Goal: Task Accomplishment & Management: Use online tool/utility

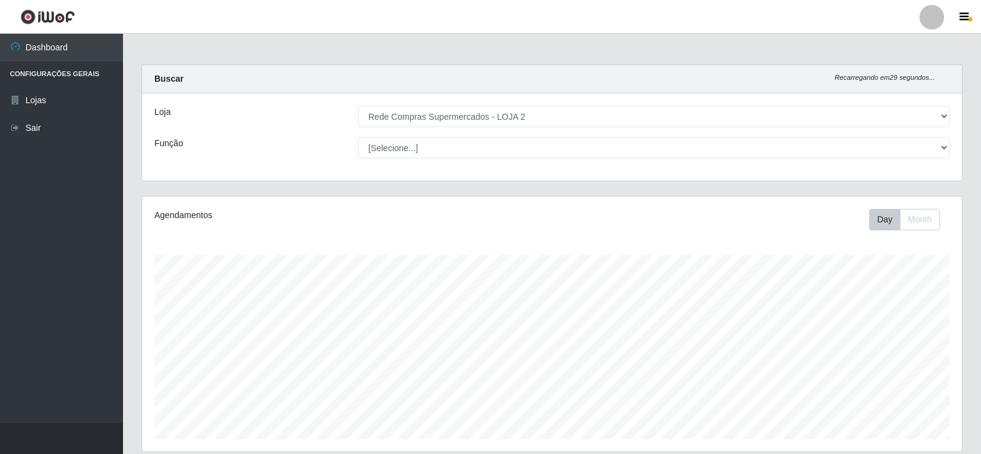
select select "161"
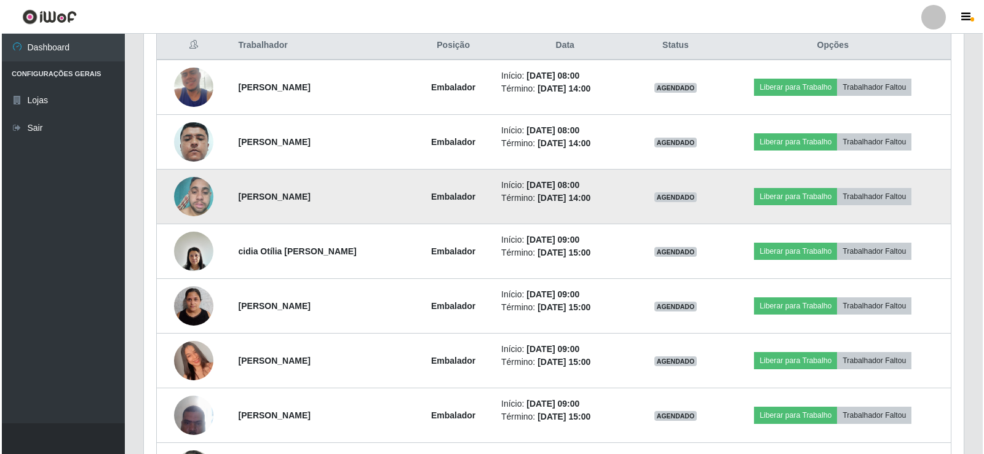
scroll to position [417, 0]
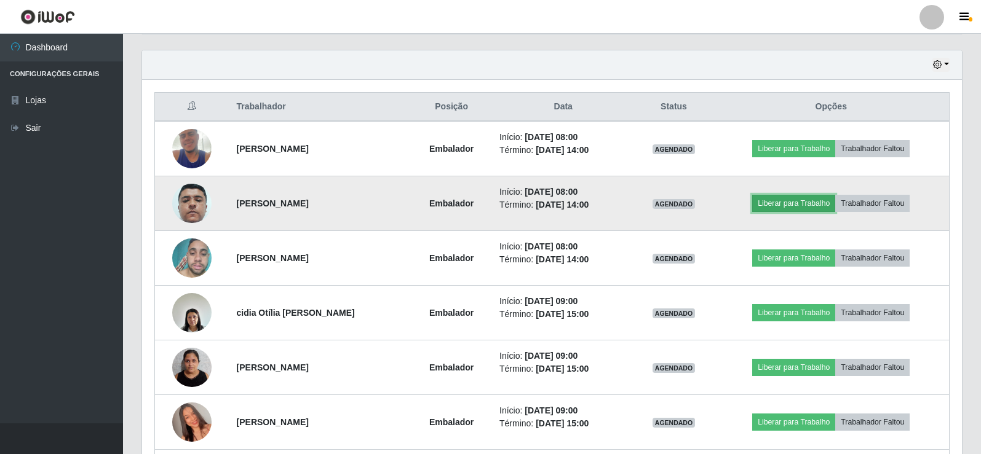
click at [797, 203] on button "Liberar para Trabalho" at bounding box center [793, 203] width 83 height 17
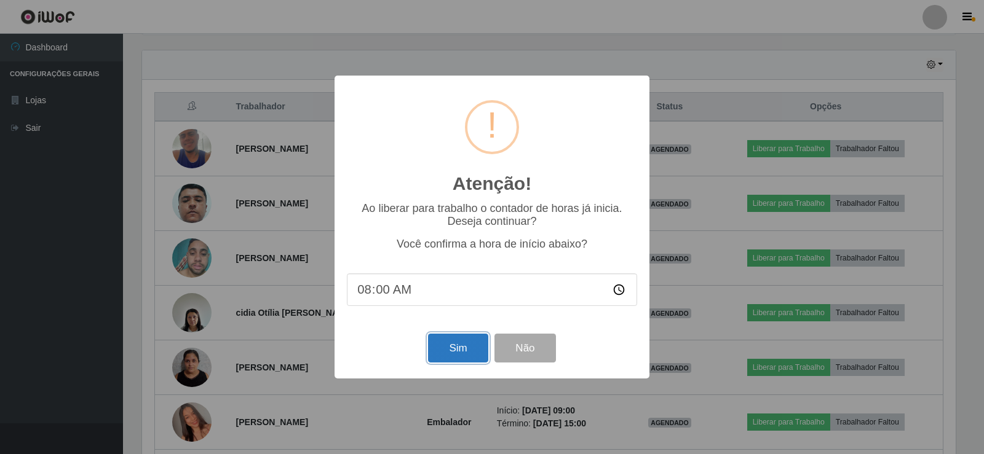
click at [460, 344] on button "Sim" at bounding box center [458, 348] width 60 height 29
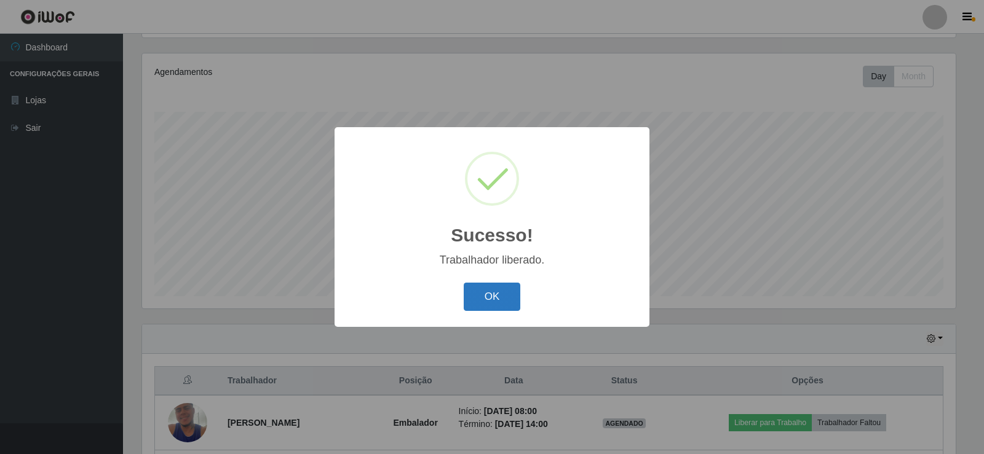
click at [497, 290] on button "OK" at bounding box center [492, 297] width 57 height 29
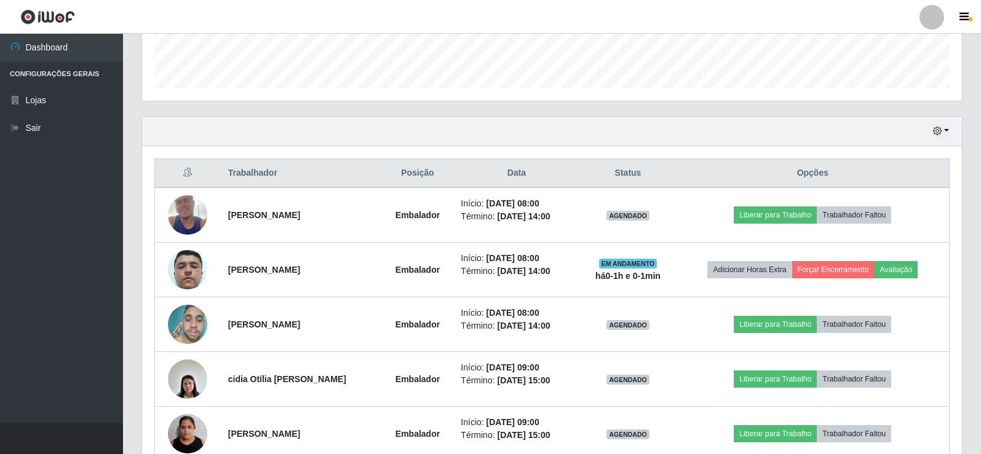
scroll to position [389, 0]
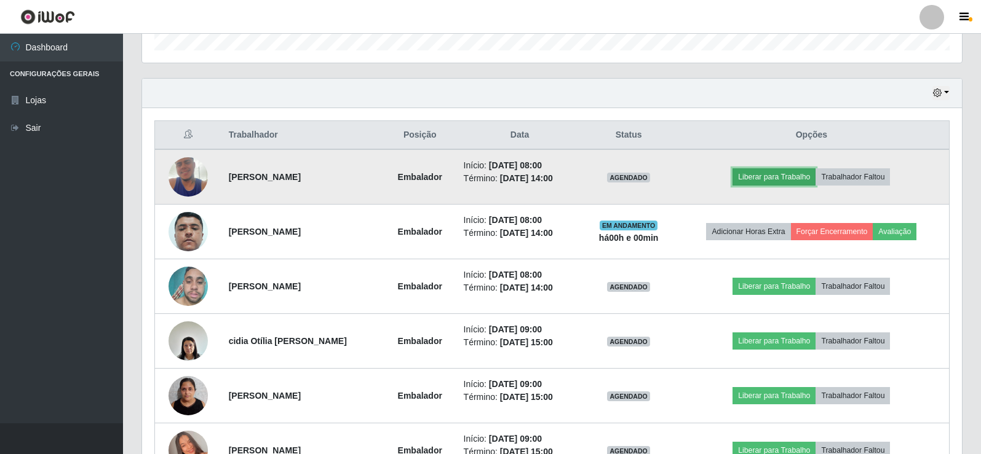
click at [791, 174] on button "Liberar para Trabalho" at bounding box center [773, 176] width 83 height 17
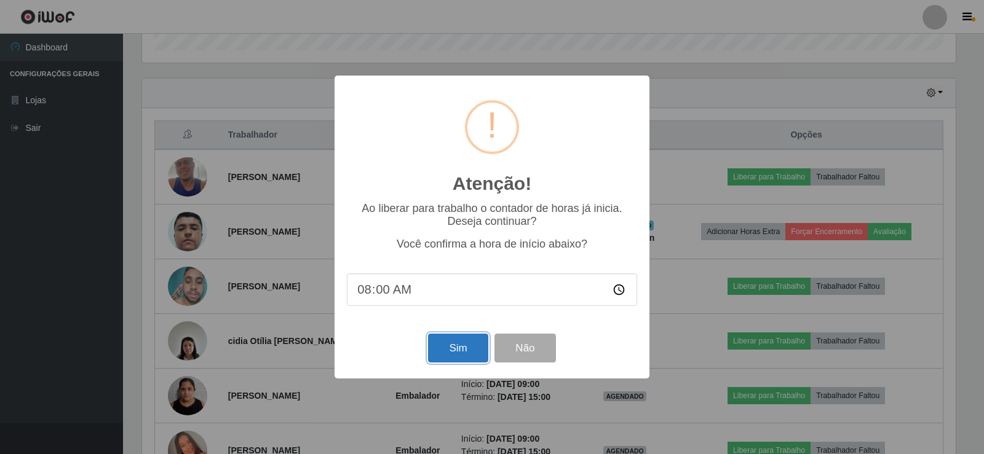
click at [459, 348] on button "Sim" at bounding box center [458, 348] width 60 height 29
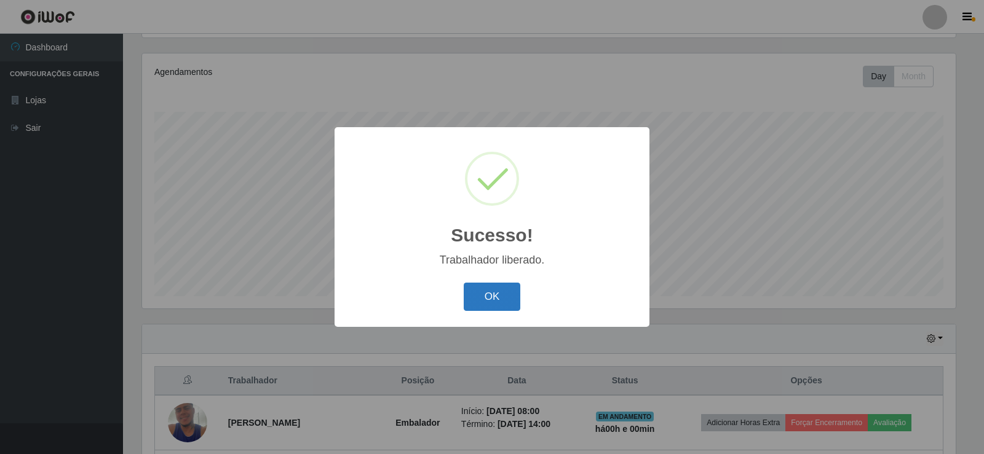
click at [487, 293] on button "OK" at bounding box center [492, 297] width 57 height 29
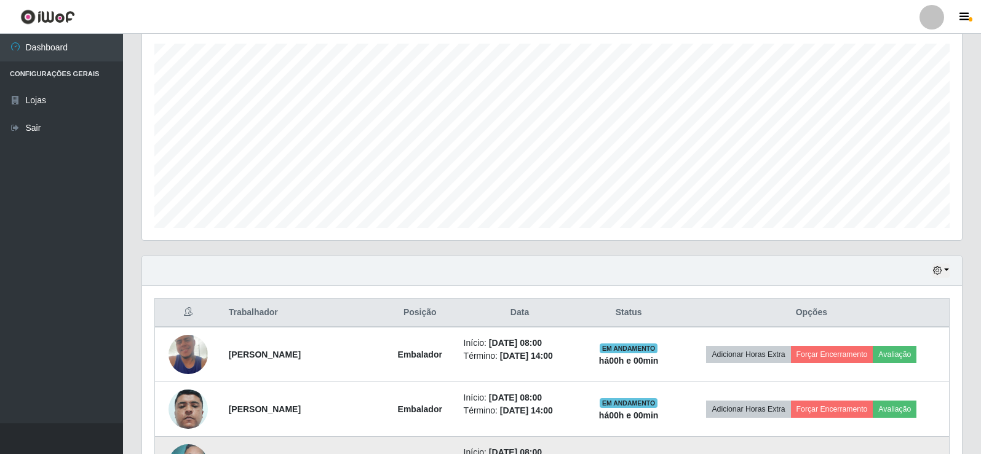
scroll to position [512, 0]
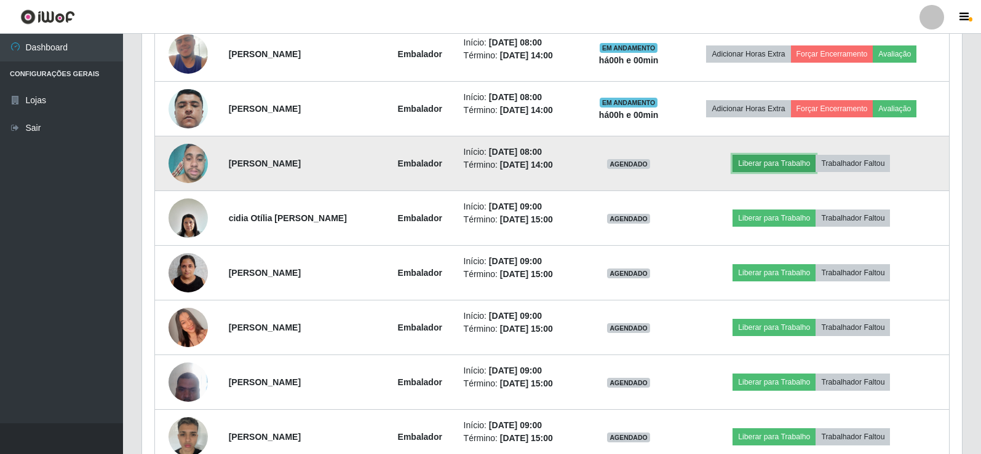
click at [759, 162] on button "Liberar para Trabalho" at bounding box center [773, 163] width 83 height 17
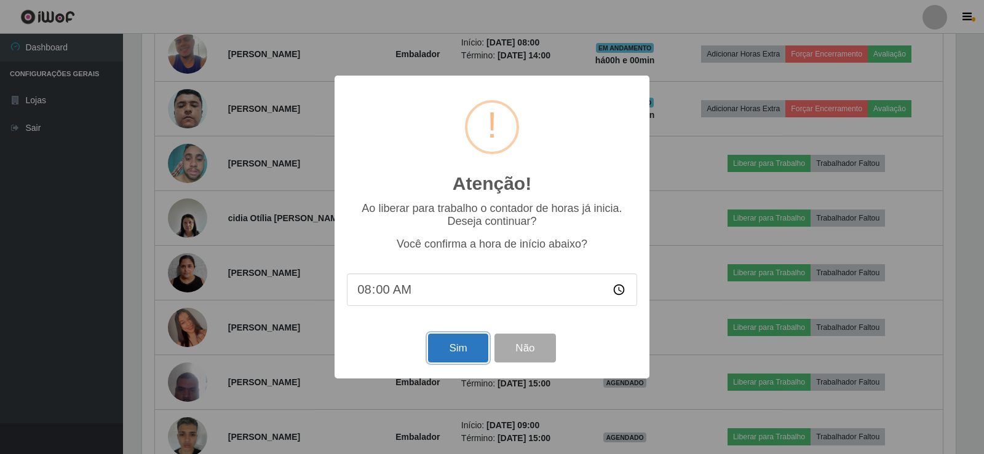
click at [458, 356] on button "Sim" at bounding box center [458, 348] width 60 height 29
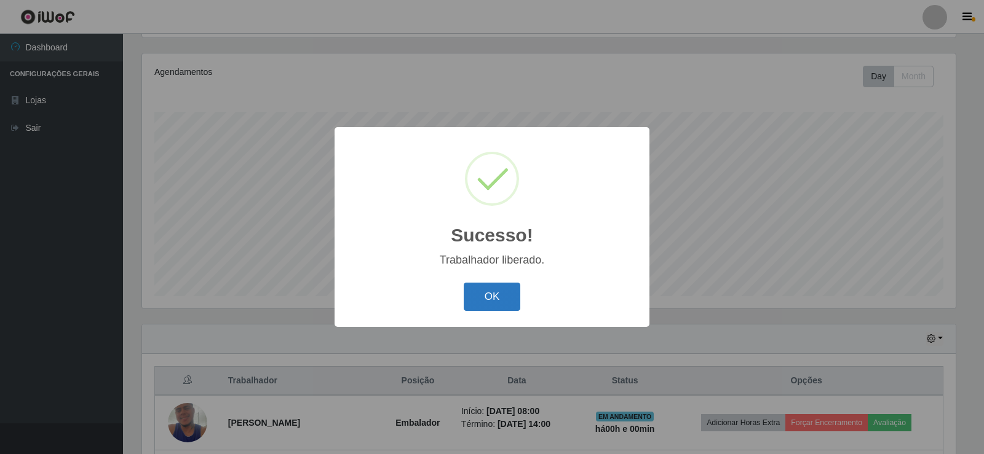
click at [478, 293] on button "OK" at bounding box center [492, 297] width 57 height 29
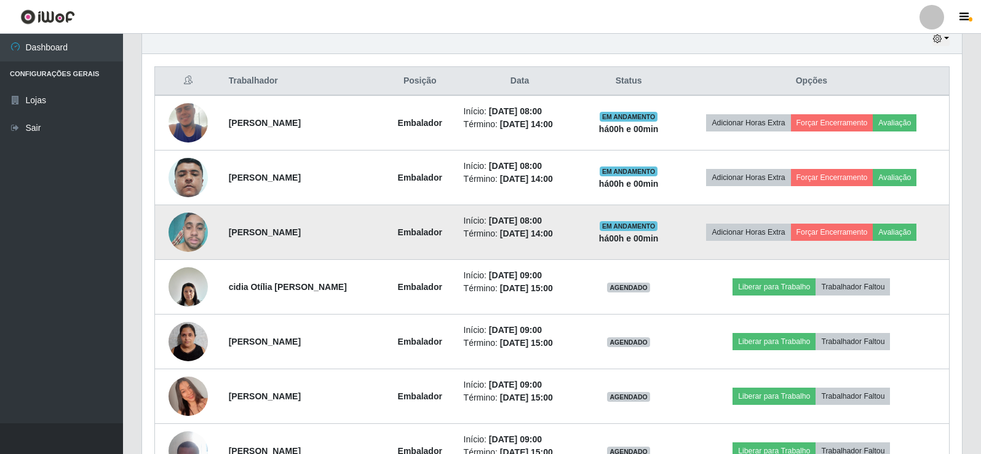
scroll to position [451, 0]
